Goal: Transaction & Acquisition: Book appointment/travel/reservation

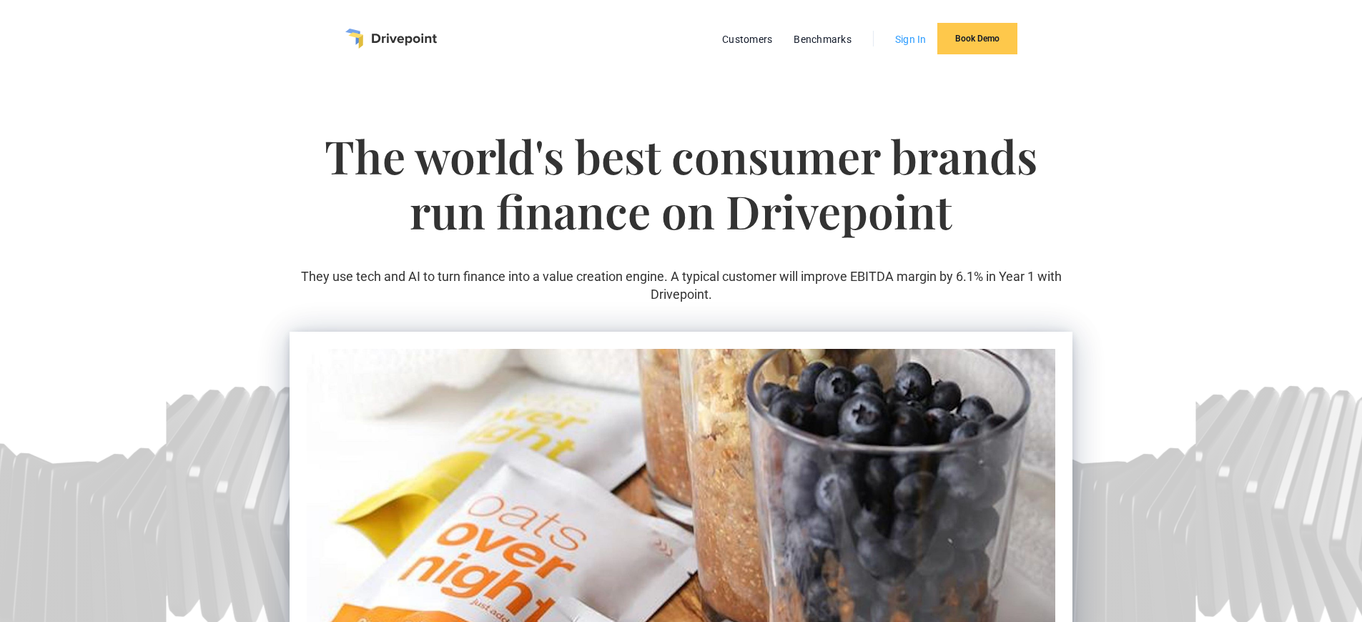
click at [910, 49] on link "Sign In" at bounding box center [911, 39] width 46 height 19
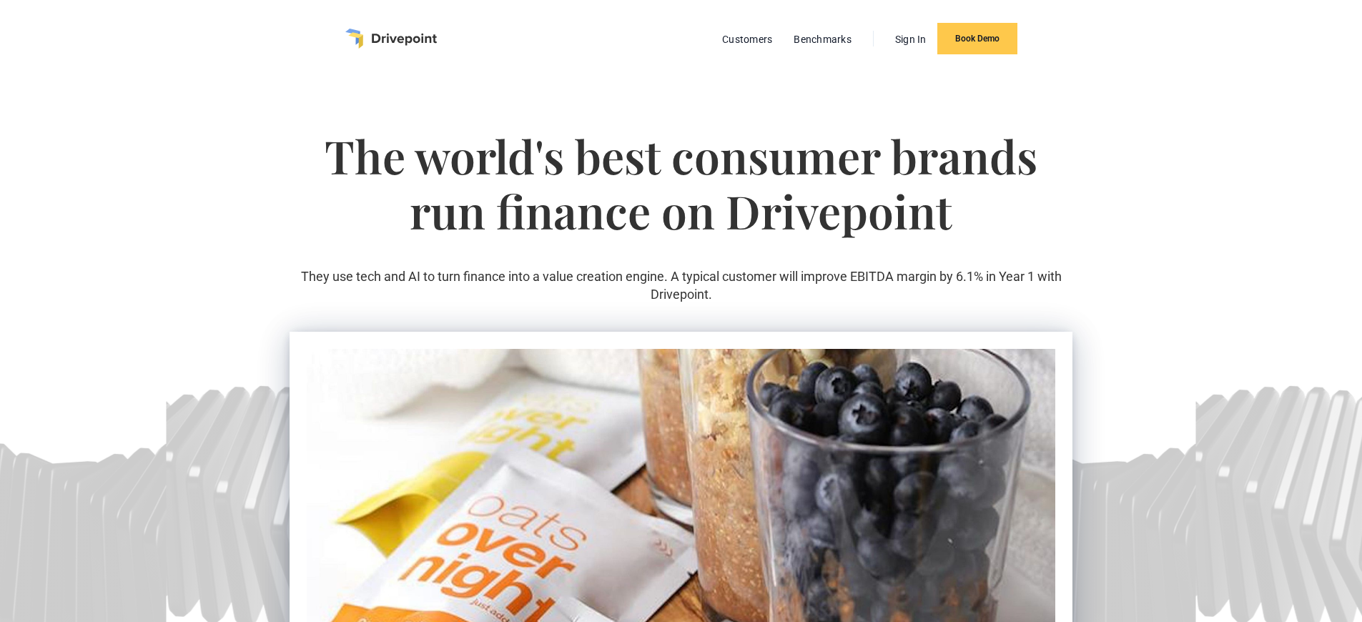
scroll to position [2583, 0]
click at [977, 54] on link "Book Demo" at bounding box center [977, 38] width 80 height 31
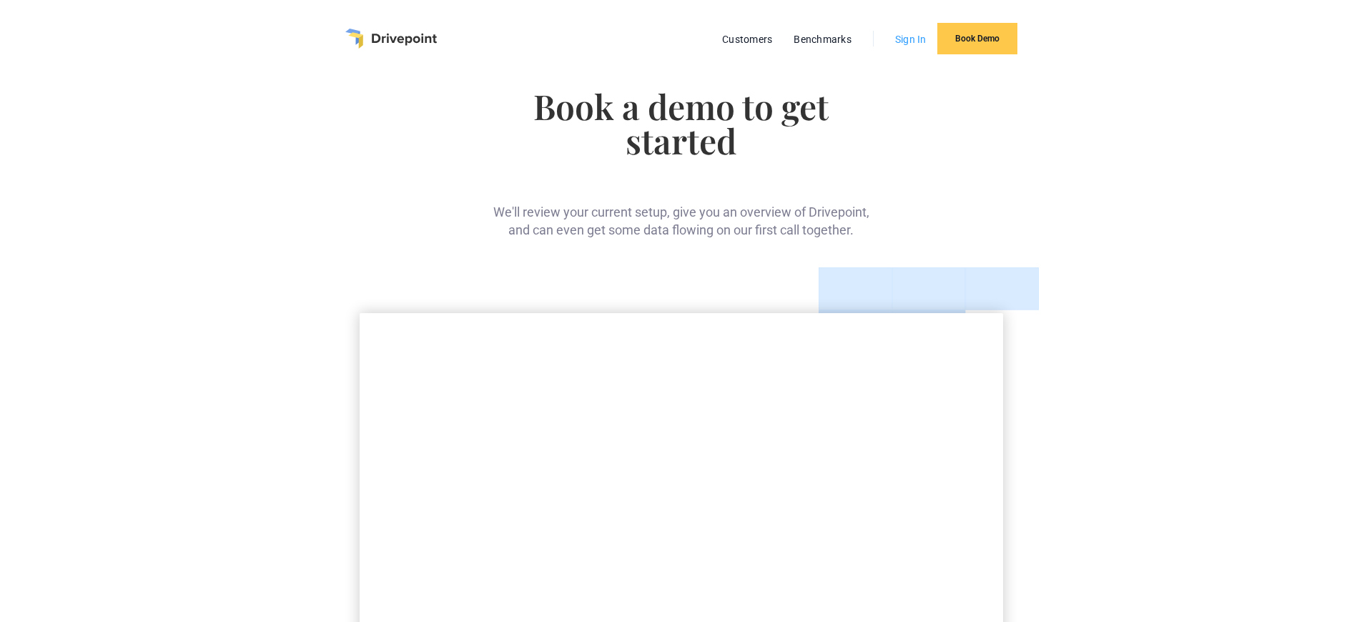
click at [910, 49] on link "Sign In" at bounding box center [911, 39] width 46 height 19
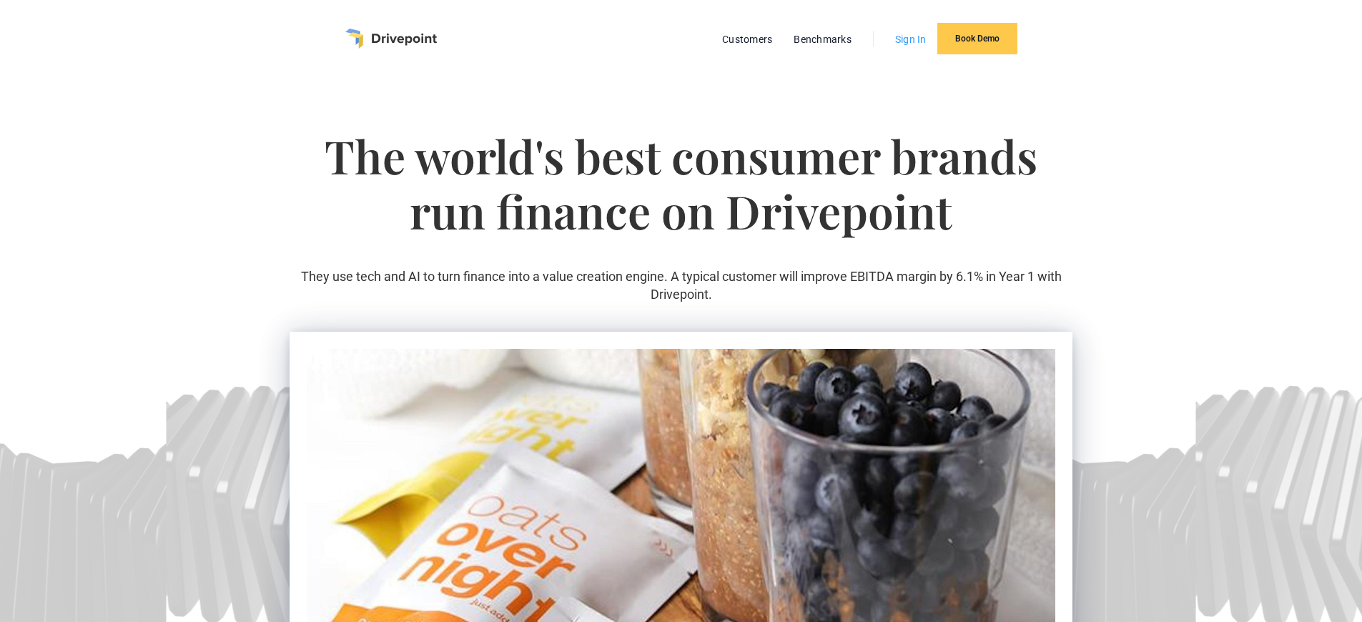
click at [910, 49] on link "Sign In" at bounding box center [911, 39] width 46 height 19
click at [977, 54] on link "Book Demo" at bounding box center [977, 38] width 80 height 31
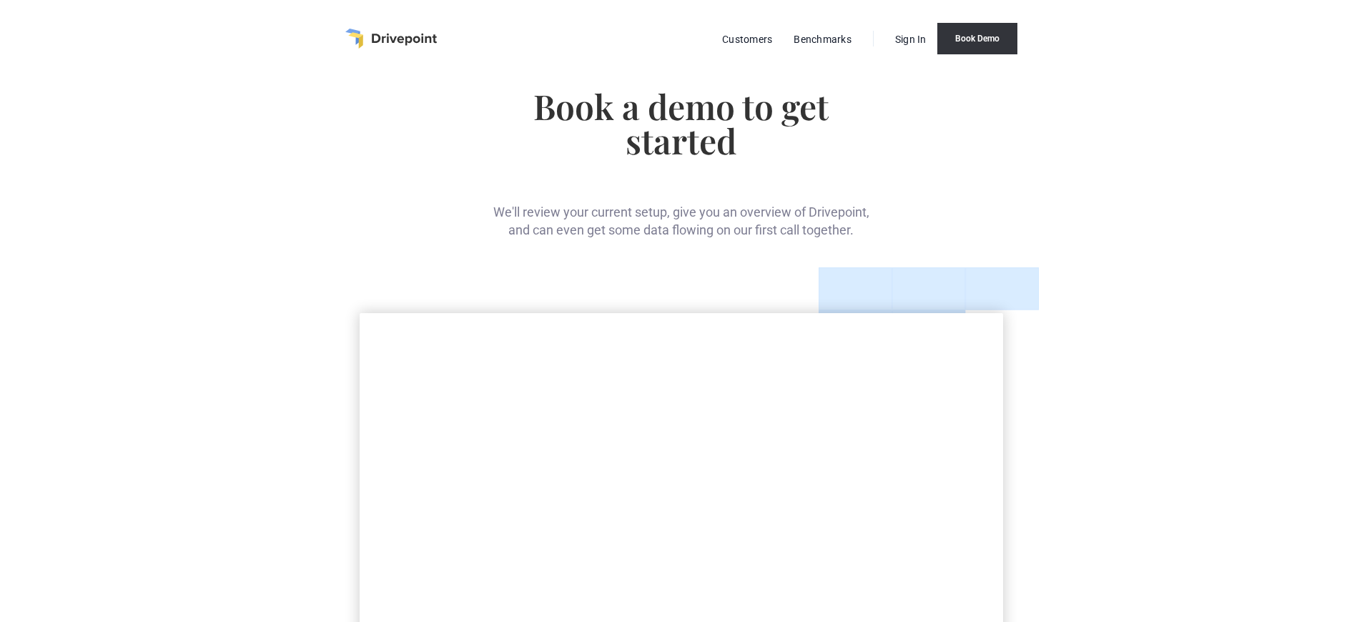
click at [977, 54] on link "Book Demo" at bounding box center [977, 38] width 80 height 31
